Goal: Information Seeking & Learning: Obtain resource

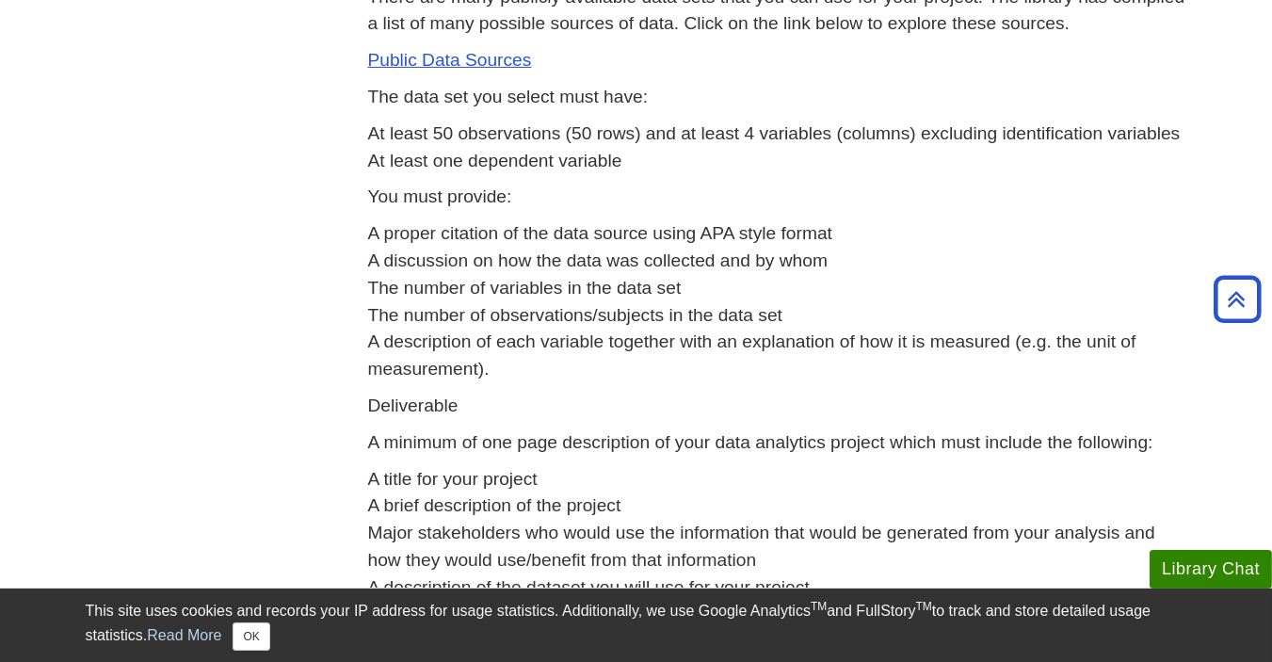
scroll to position [767, 0]
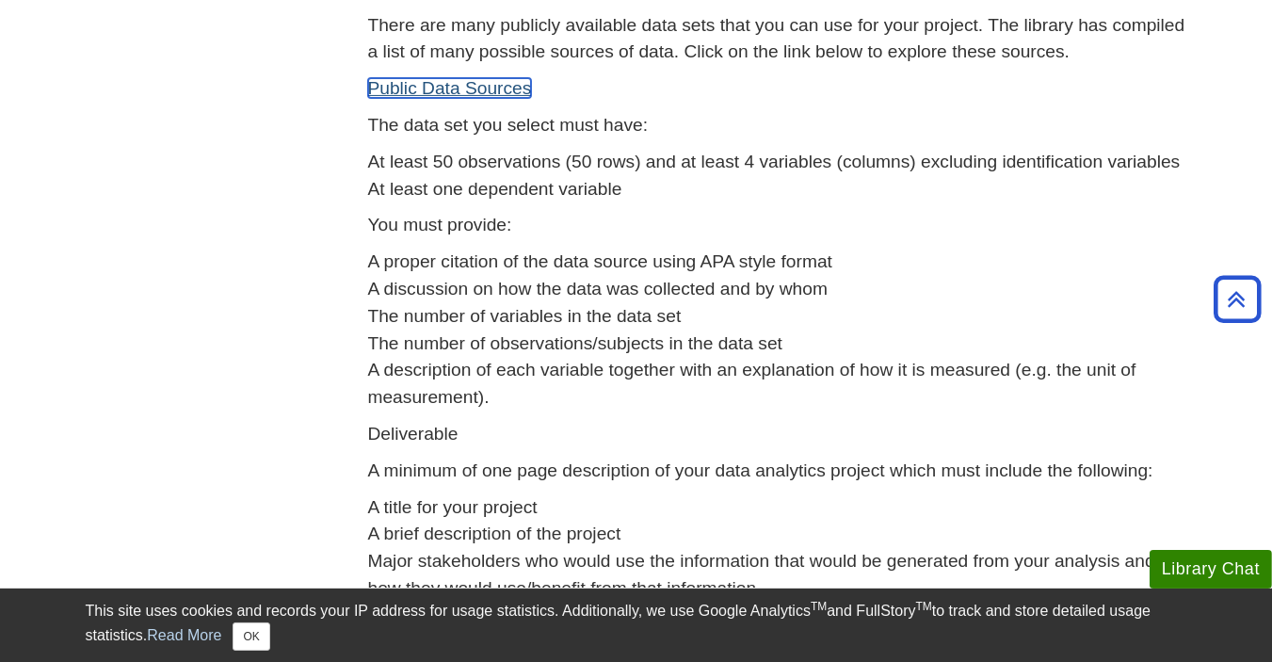
click at [429, 96] on link "Public Data Sources" at bounding box center [450, 88] width 164 height 20
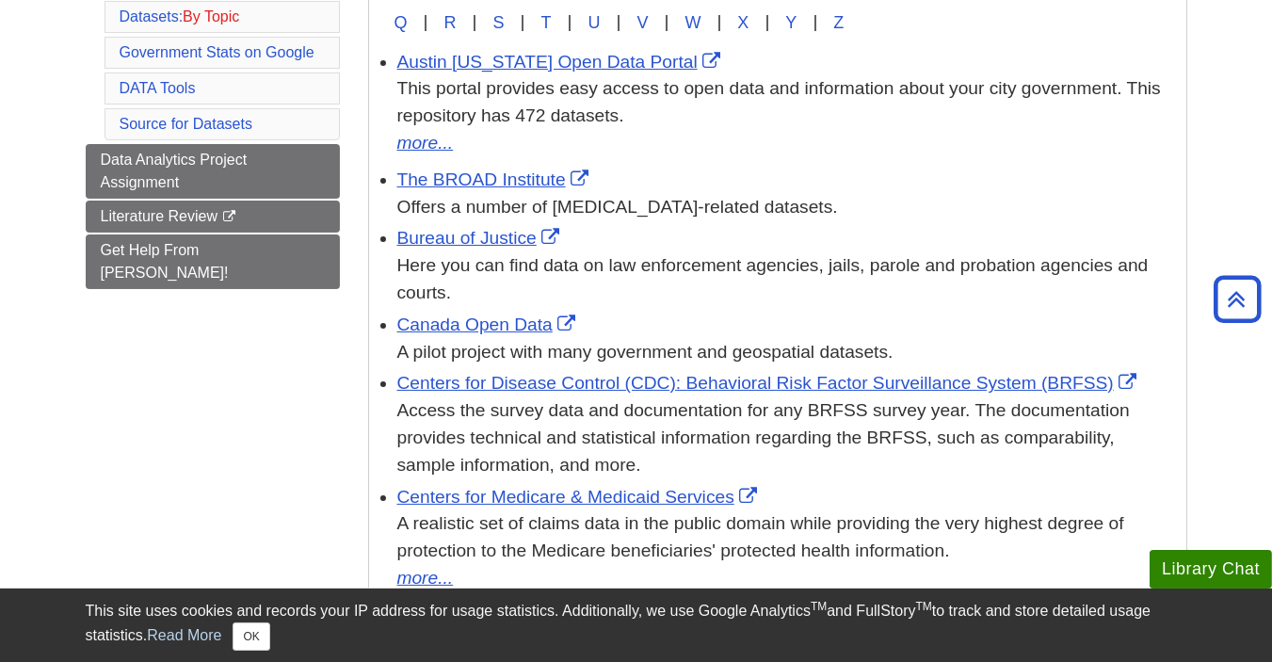
scroll to position [428, 0]
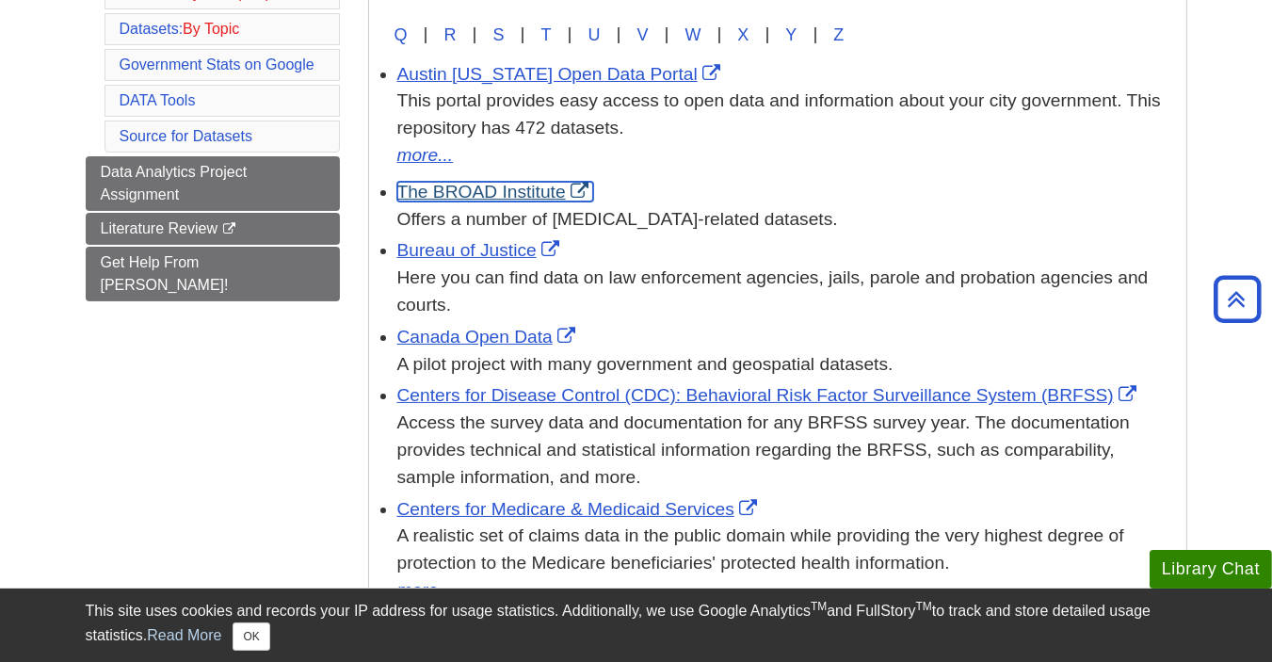
click at [493, 199] on link "The BROAD Institute" at bounding box center [495, 192] width 196 height 20
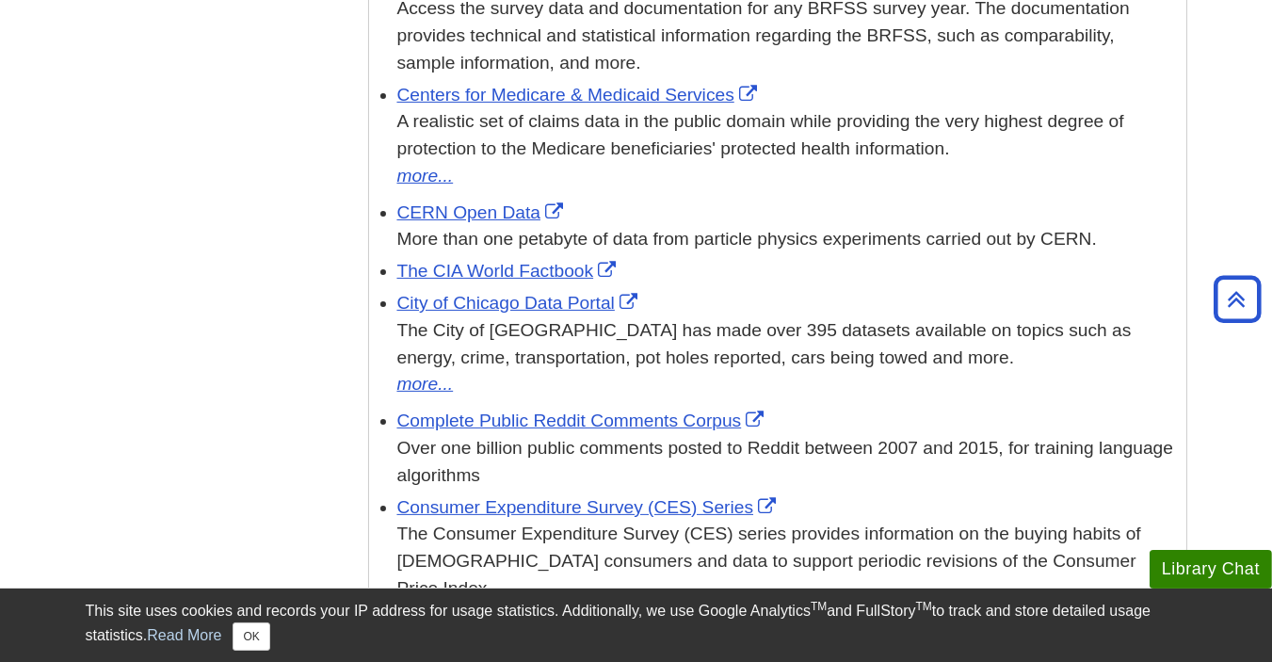
scroll to position [880, 0]
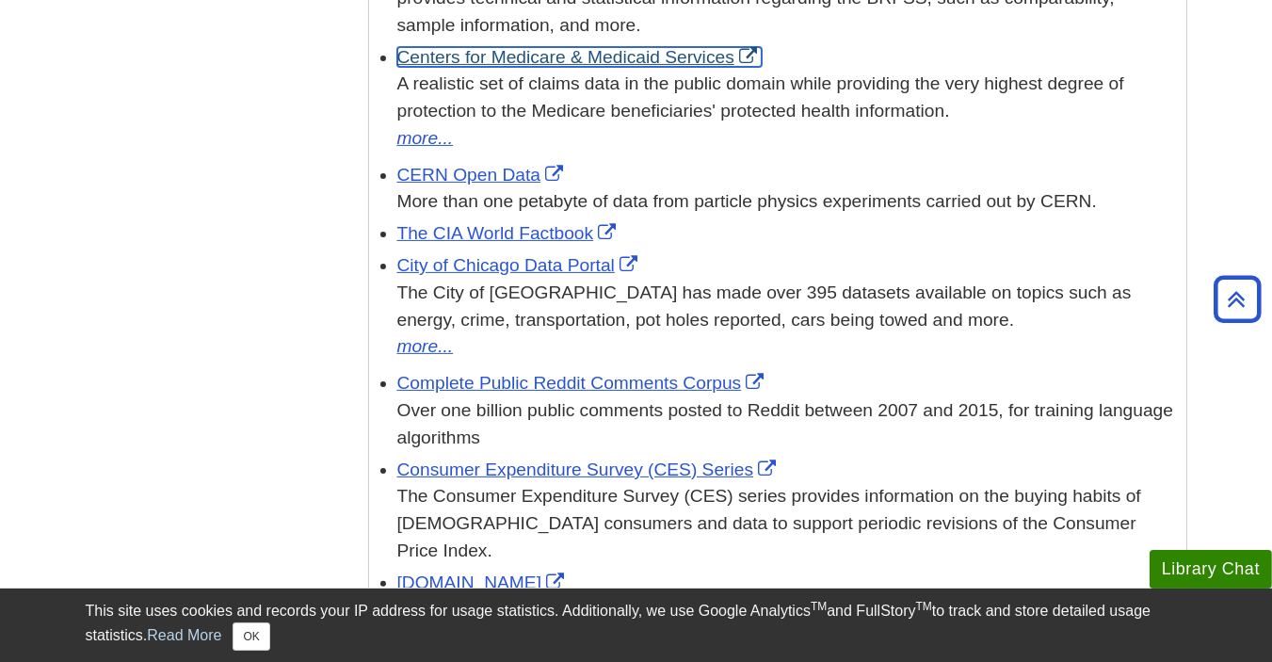
click at [699, 59] on link "Centers for Medicare & Medicaid Services" at bounding box center [579, 57] width 364 height 20
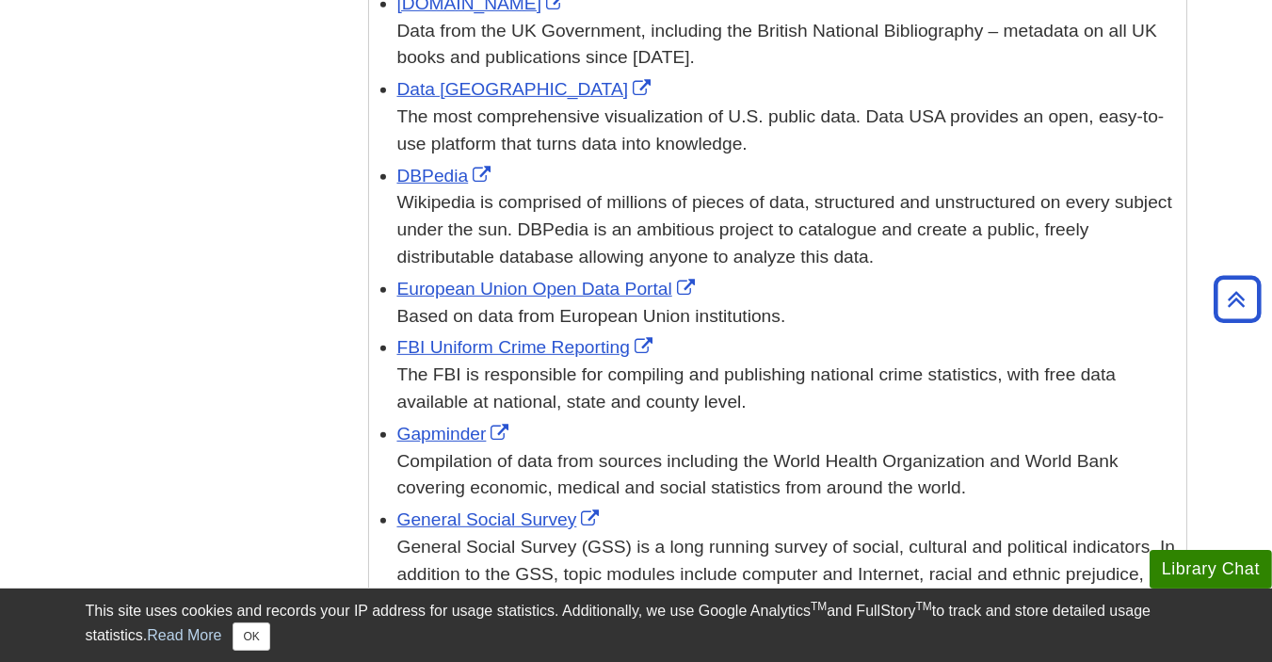
scroll to position [2038, 0]
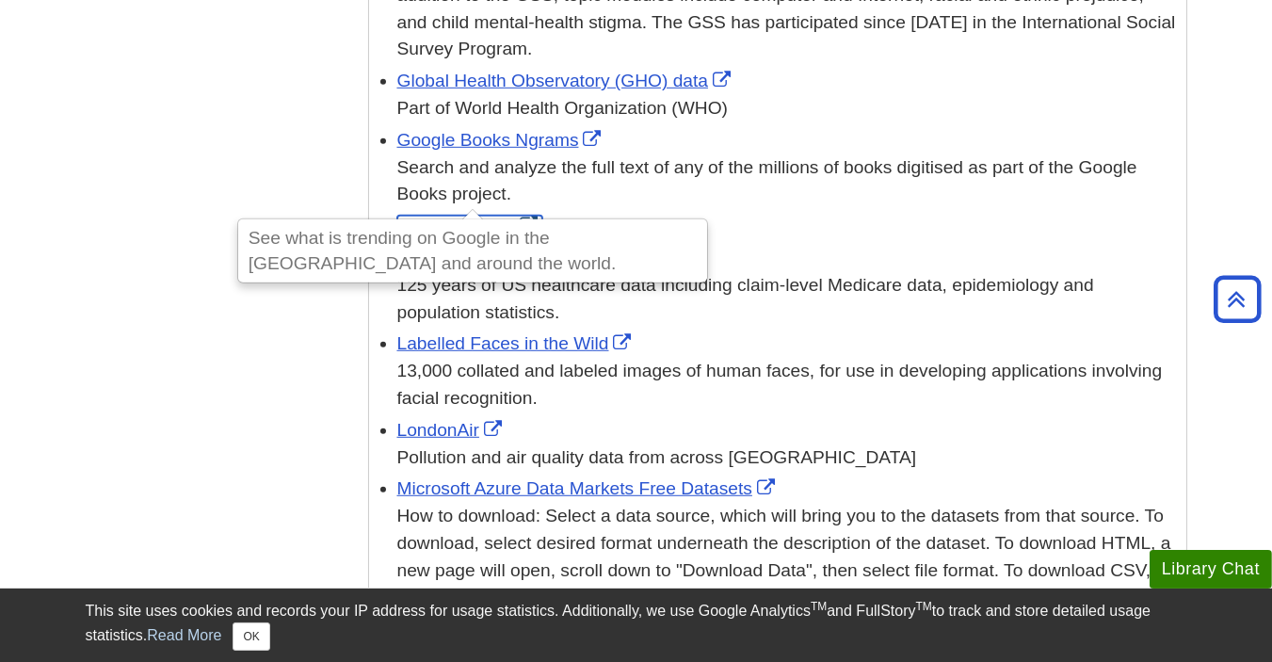
click at [491, 216] on link "Google Trends" at bounding box center [470, 226] width 146 height 20
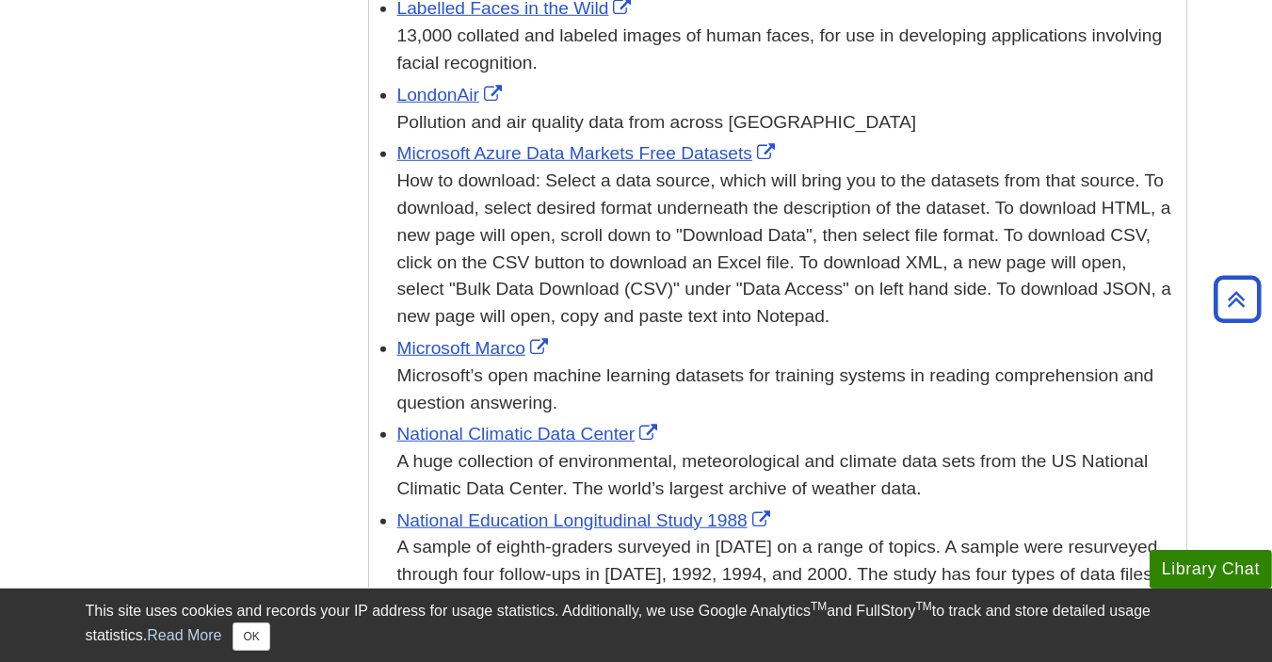
scroll to position [2354, 0]
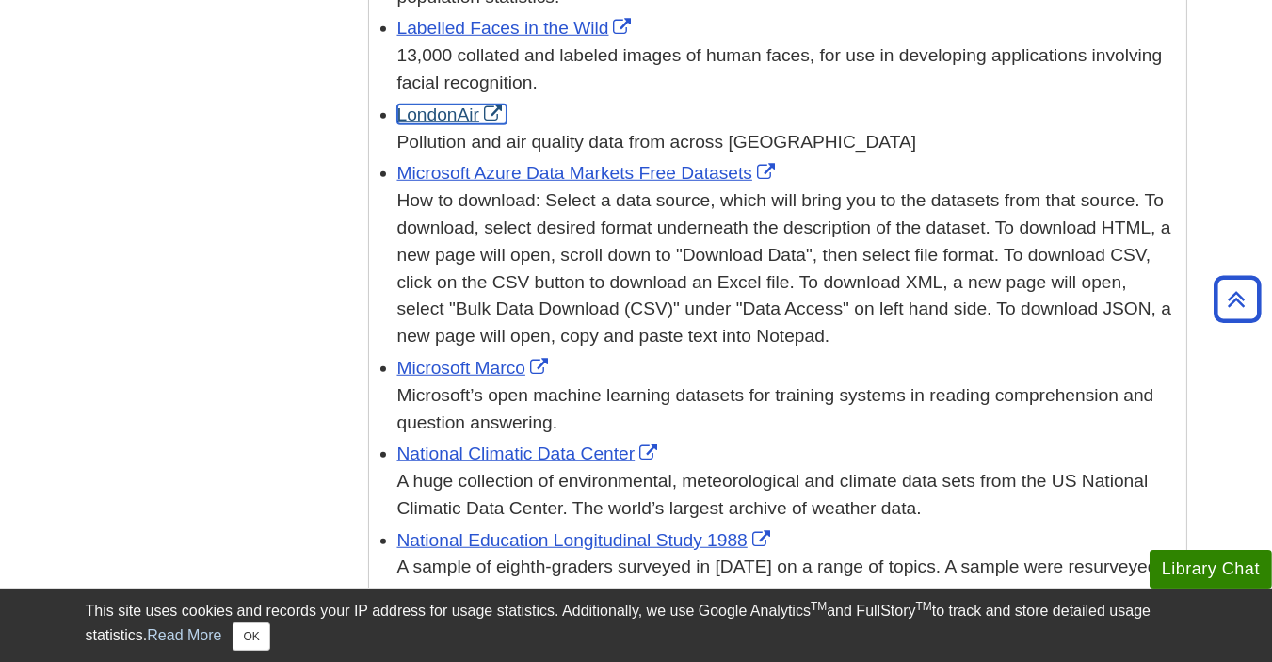
click at [455, 105] on link "LondonAir" at bounding box center [451, 115] width 109 height 20
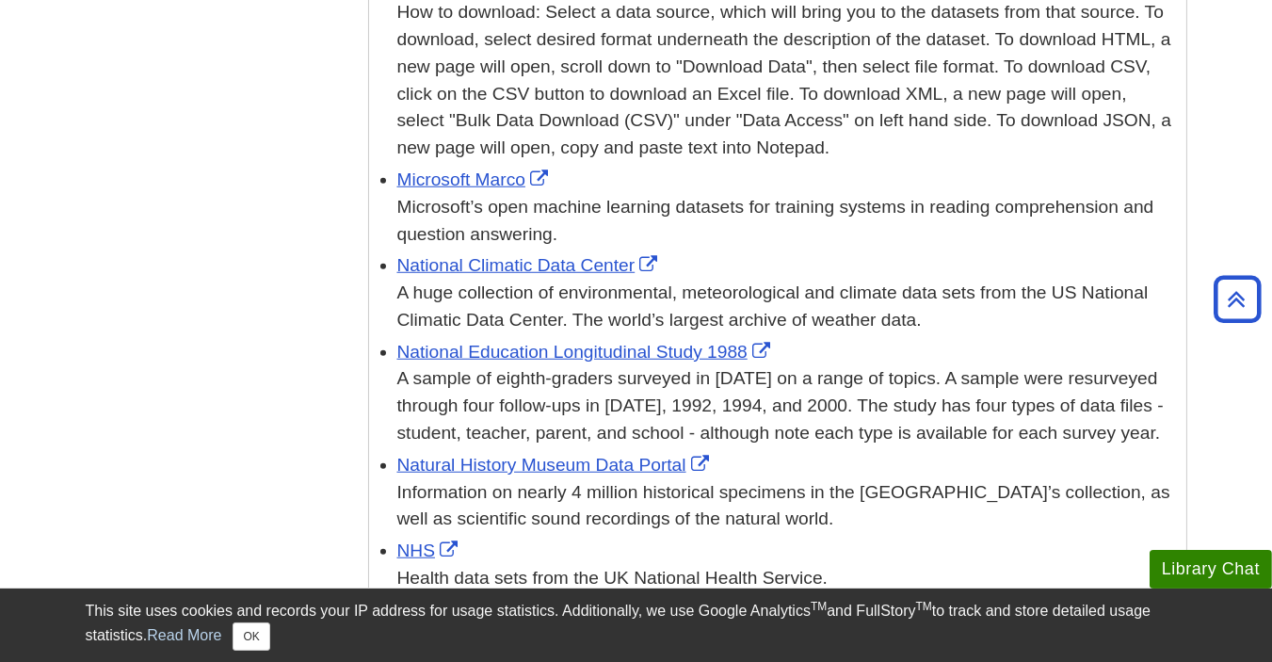
scroll to position [2580, 0]
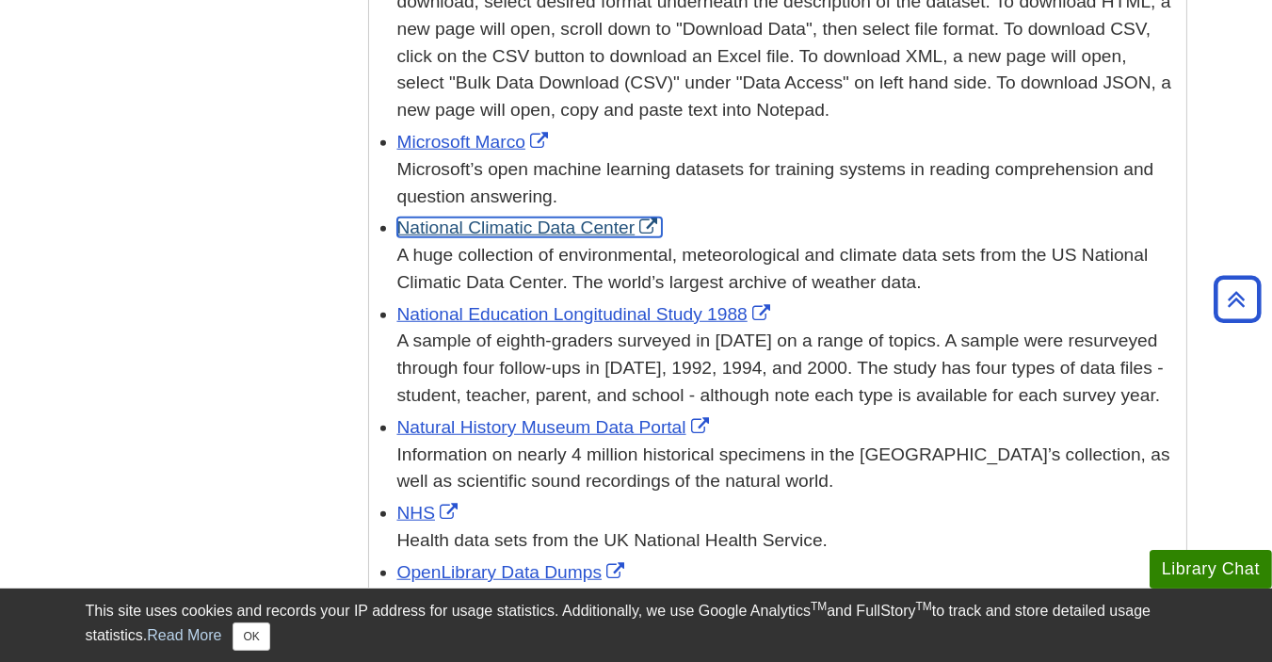
click at [623, 217] on link "National Climatic Data Center" at bounding box center [530, 227] width 266 height 20
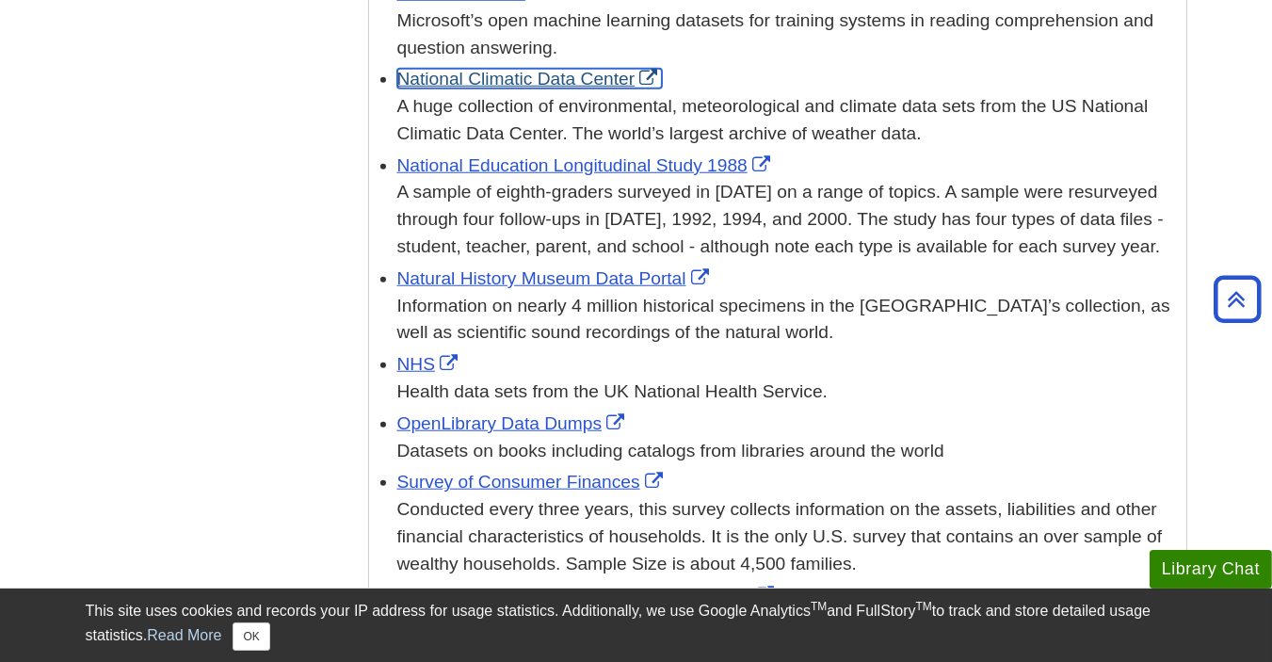
scroll to position [2843, 0]
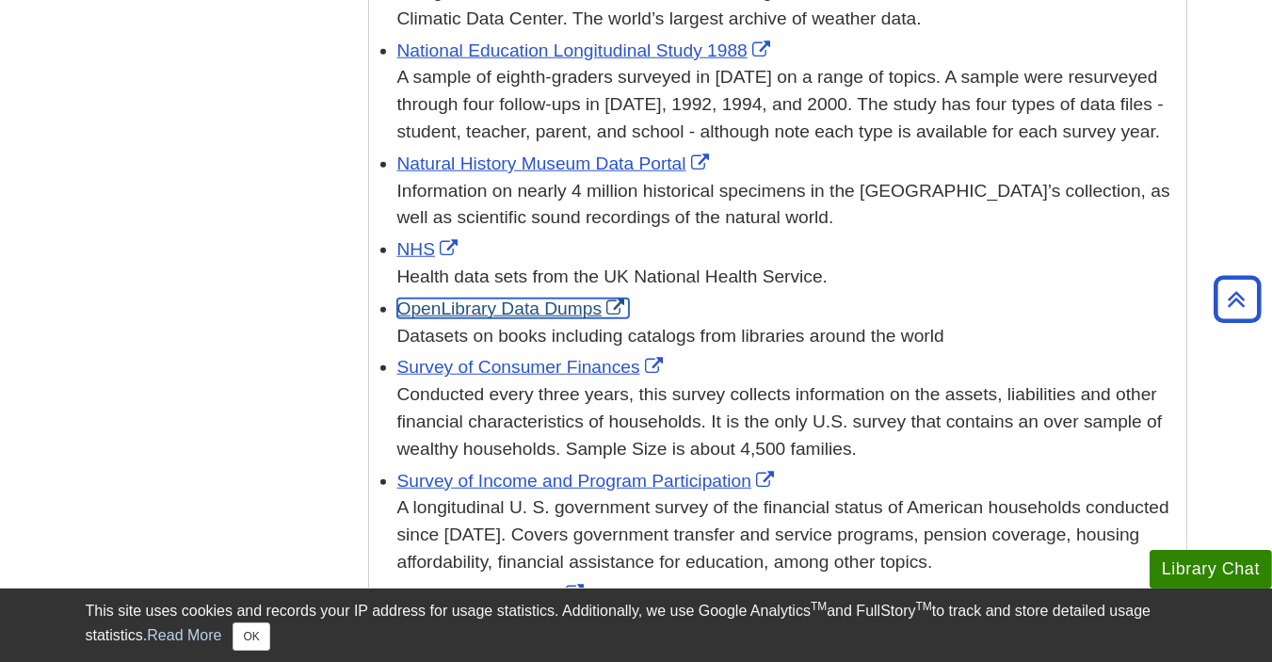
click at [539, 298] on link "OpenLibrary Data Dumps" at bounding box center [513, 308] width 233 height 20
